Goal: Task Accomplishment & Management: Complete application form

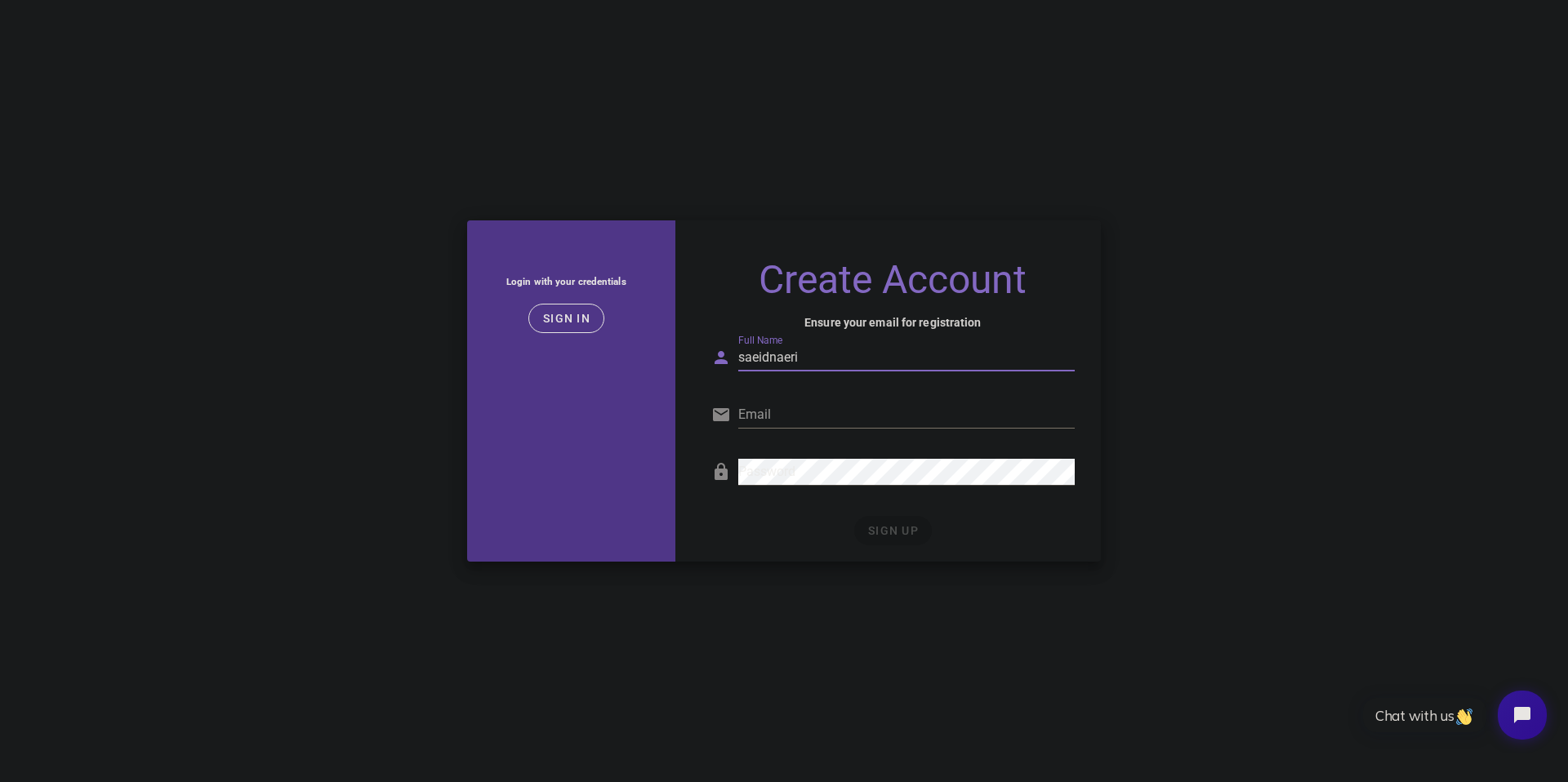
type input "saeidnaeri"
click at [800, 402] on input "Email" at bounding box center [906, 414] width 336 height 26
type input "[DOMAIN_NAME][EMAIL_ADDRESS][DOMAIN_NAME]"
click at [945, 522] on div "SIGN UP" at bounding box center [892, 530] width 363 height 30
click at [828, 350] on input "saeidnaeri" at bounding box center [906, 357] width 336 height 26
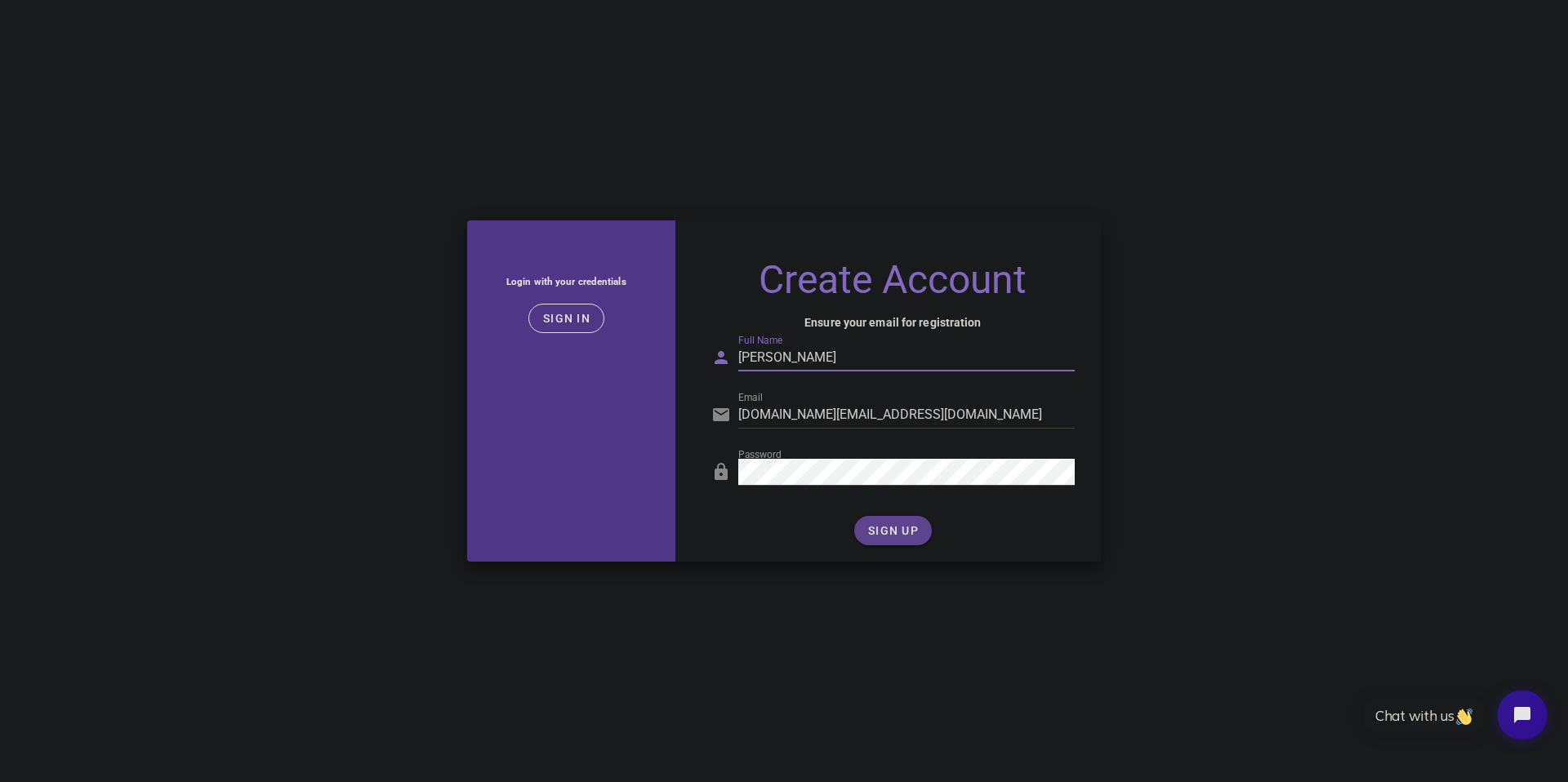
type input "[PERSON_NAME]"
click at [901, 524] on span "SIGN UP" at bounding box center [893, 531] width 52 height 13
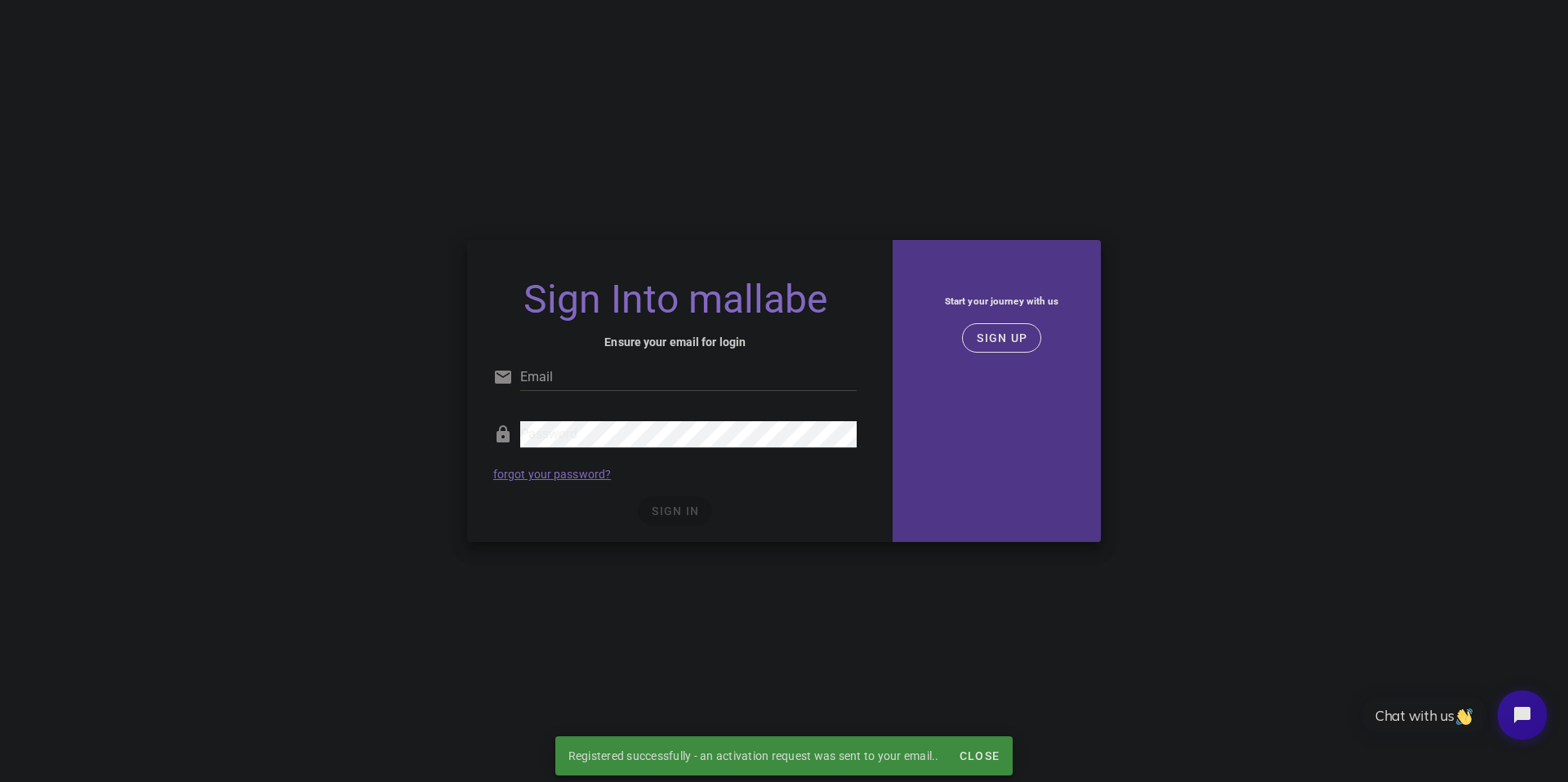
type input "[DOMAIN_NAME][EMAIL_ADDRESS][DOMAIN_NAME]"
click at [687, 510] on div "SIGN IN" at bounding box center [675, 511] width 363 height 30
click at [693, 515] on span "SIGN IN" at bounding box center [675, 511] width 48 height 13
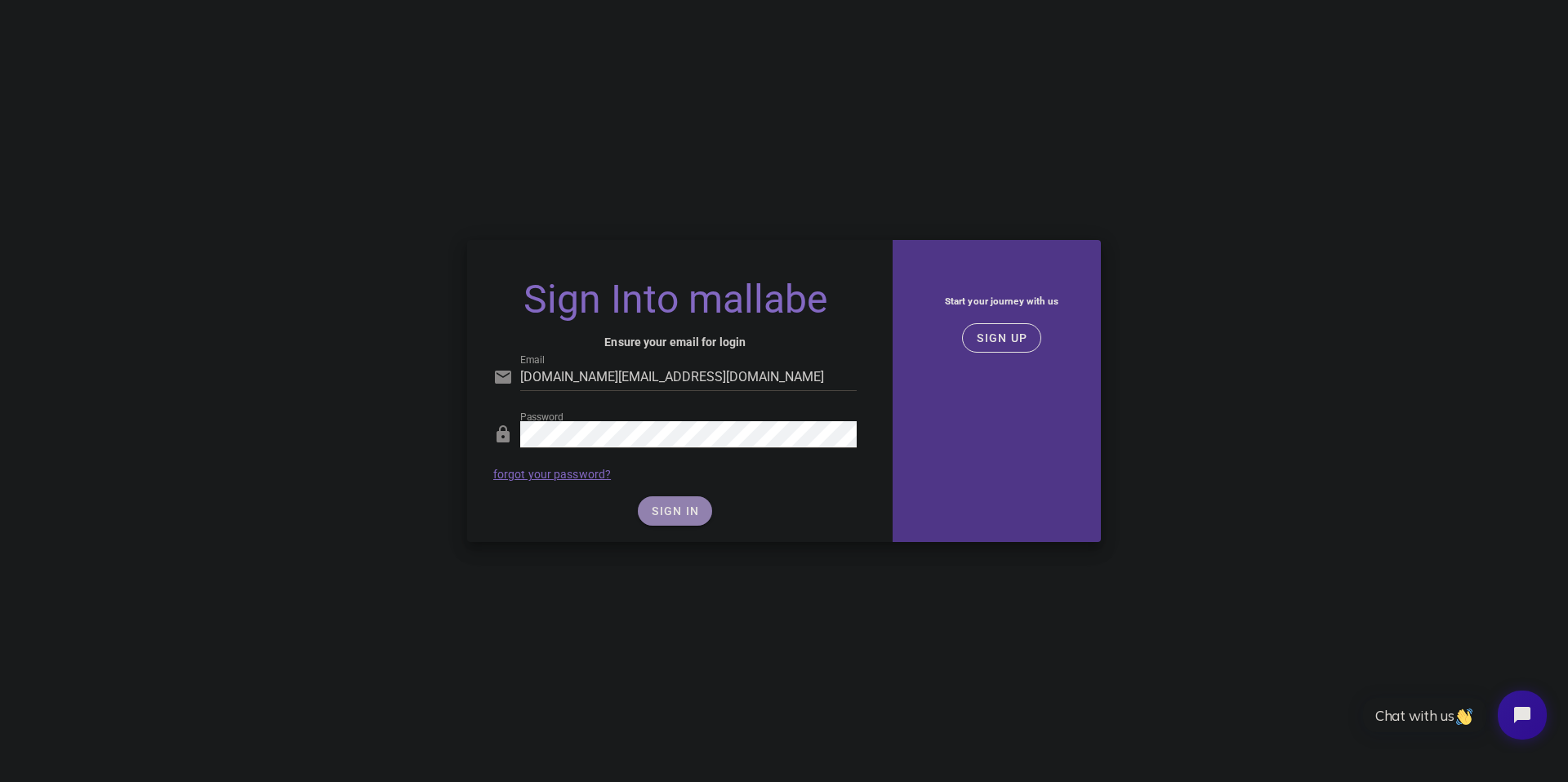
click at [659, 510] on span "SIGN IN" at bounding box center [675, 511] width 48 height 13
click at [666, 514] on span "SIGN IN" at bounding box center [675, 511] width 48 height 13
